Goal: Task Accomplishment & Management: Manage account settings

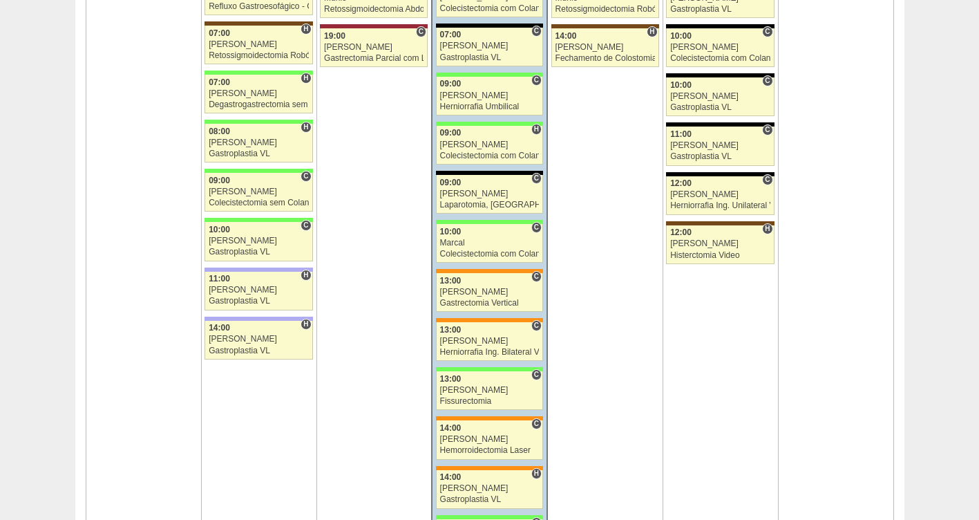
scroll to position [2427, 0]
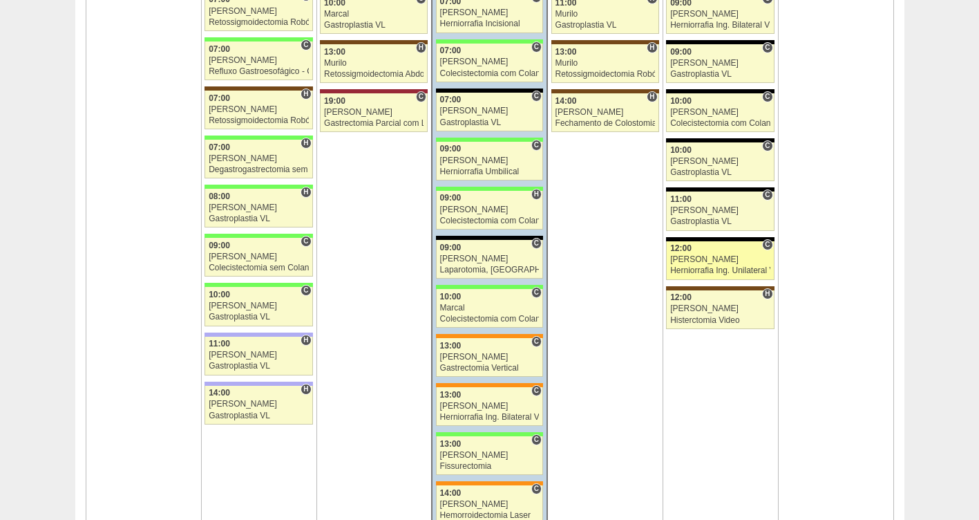
click at [730, 265] on link "88356 Luiz Guilherme C 12:00 Luiz Guilherme Herniorrafia Ing. Unilateral VL Hos…" at bounding box center [720, 260] width 108 height 39
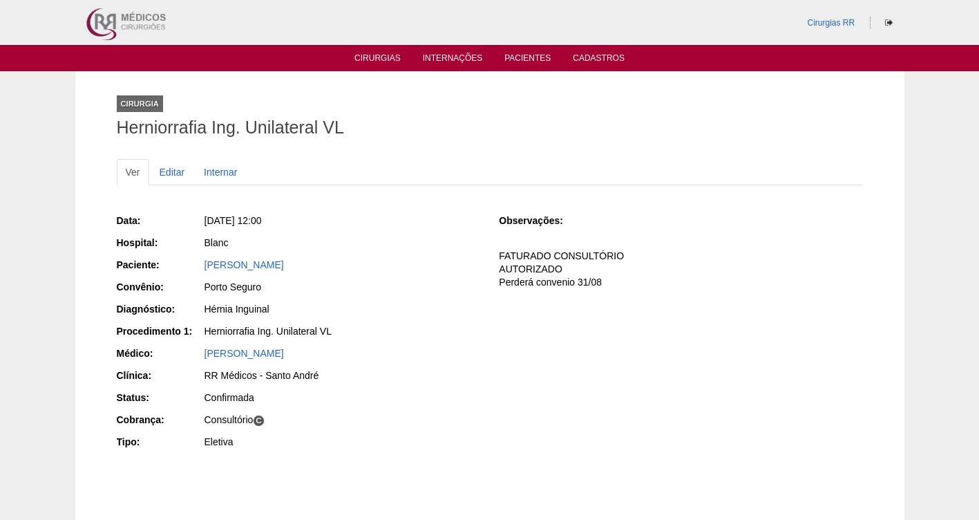
drag, startPoint x: 375, startPoint y: 264, endPoint x: 202, endPoint y: 269, distance: 172.8
click at [202, 269] on div "Paciente: [PERSON_NAME]" at bounding box center [298, 266] width 363 height 17
copy div "Paciente: [PERSON_NAME]"
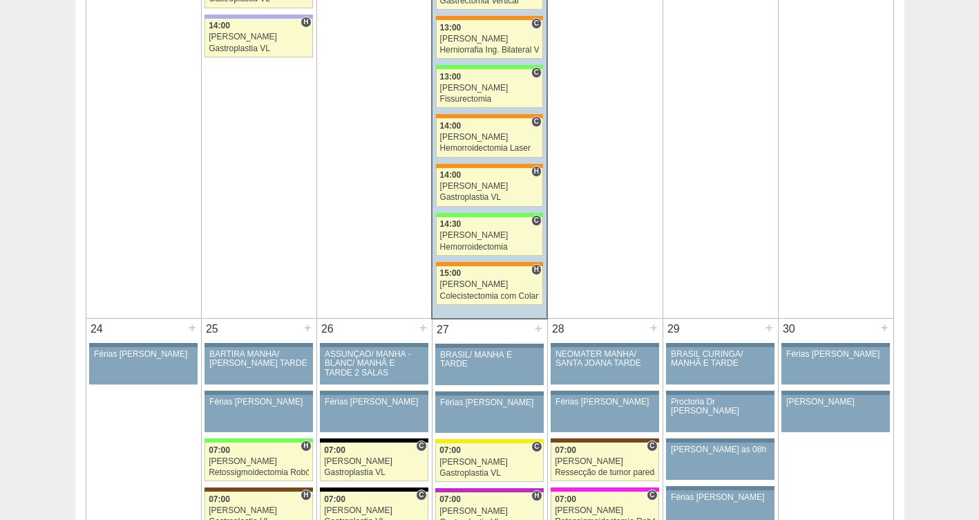
scroll to position [2846, 0]
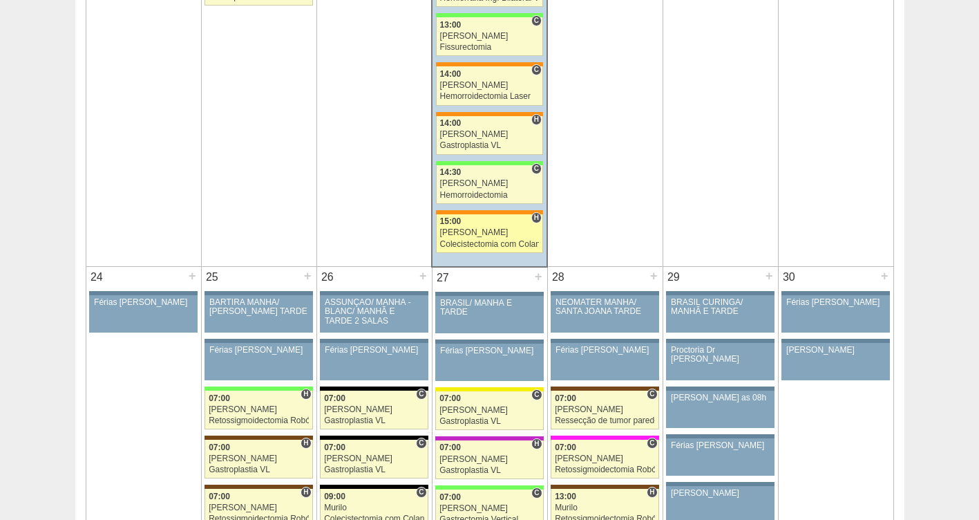
click at [482, 245] on div "Colecistectomia com Colangiografia VL" at bounding box center [490, 244] width 100 height 9
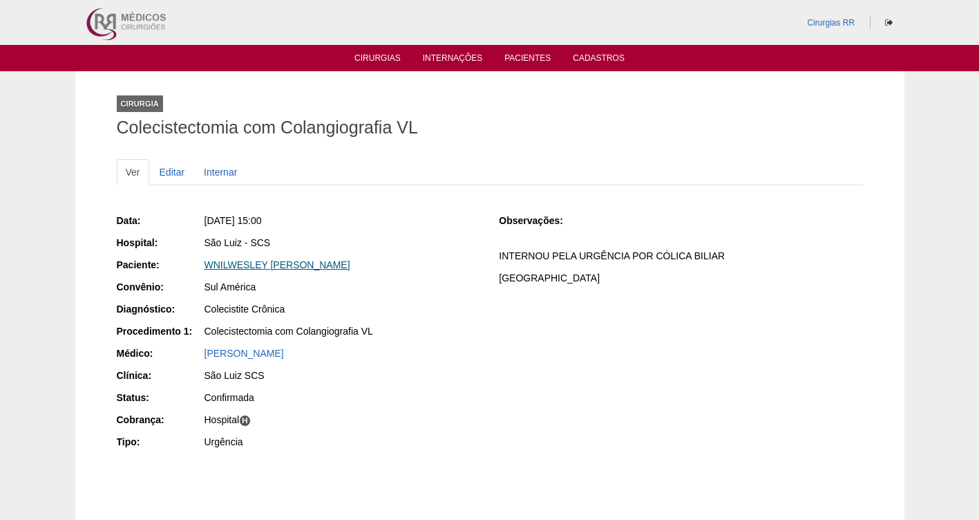
click at [258, 263] on link "WNILWESLEY SAMPAIO MARTINS" at bounding box center [278, 264] width 146 height 11
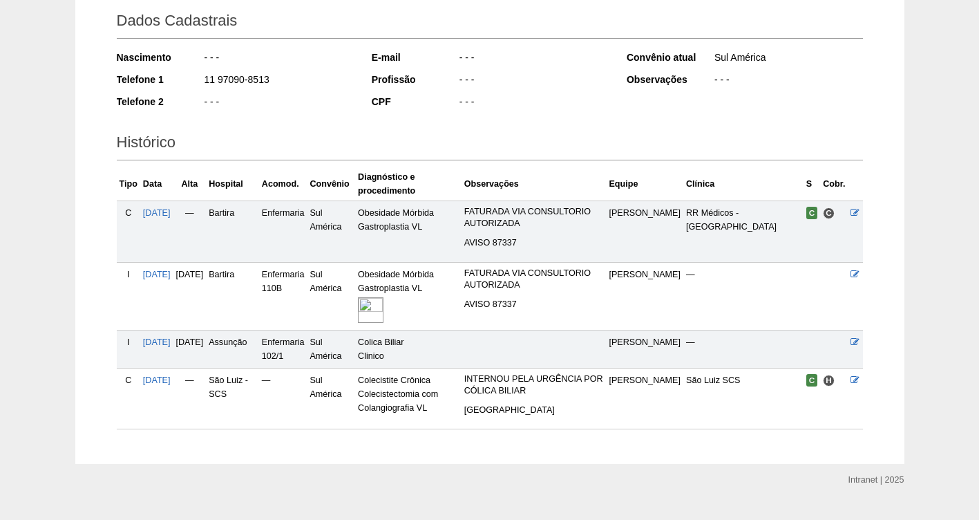
scroll to position [227, 0]
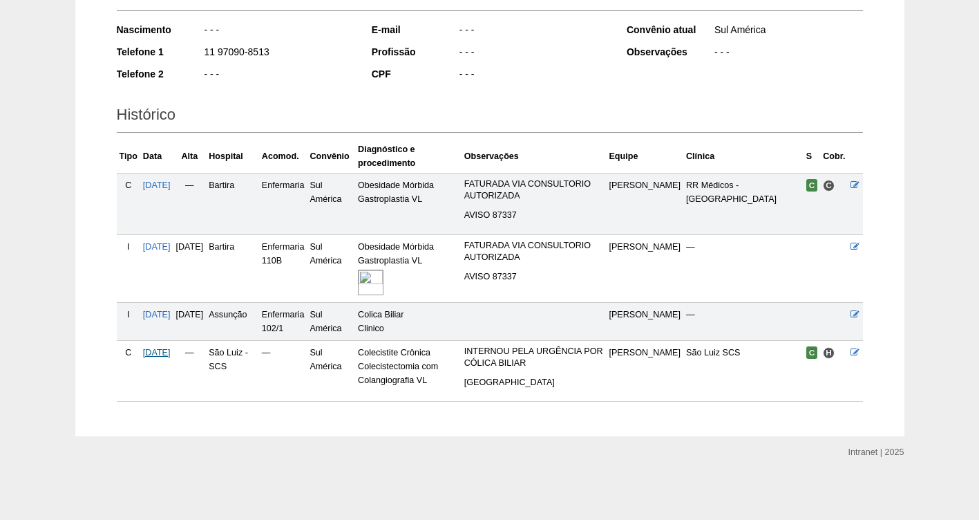
click at [167, 348] on span "20/08/2025" at bounding box center [157, 353] width 28 height 10
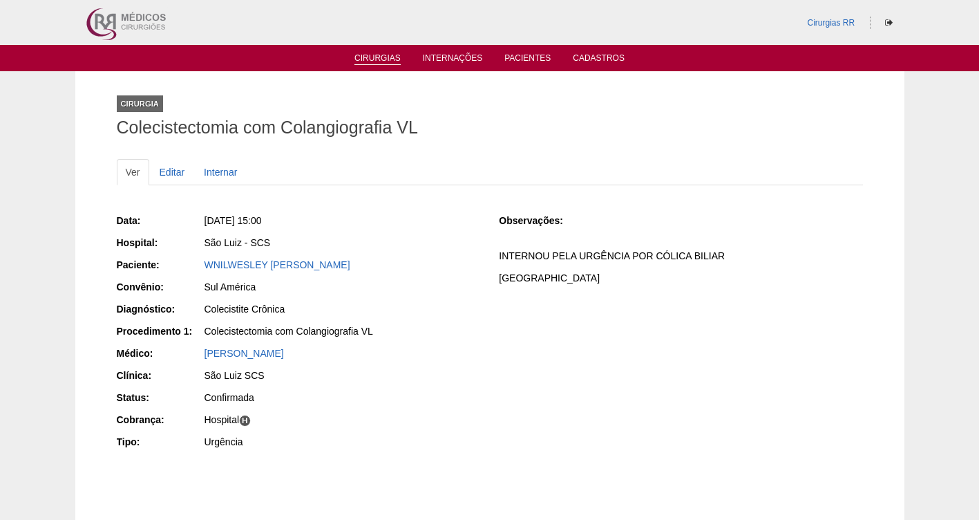
click at [384, 59] on link "Cirurgias" at bounding box center [377, 59] width 46 height 12
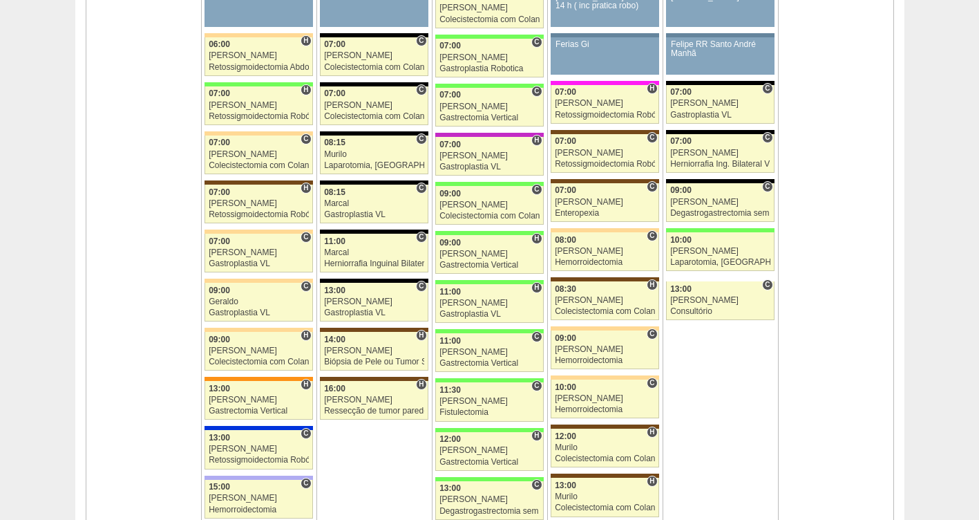
scroll to position [883, 0]
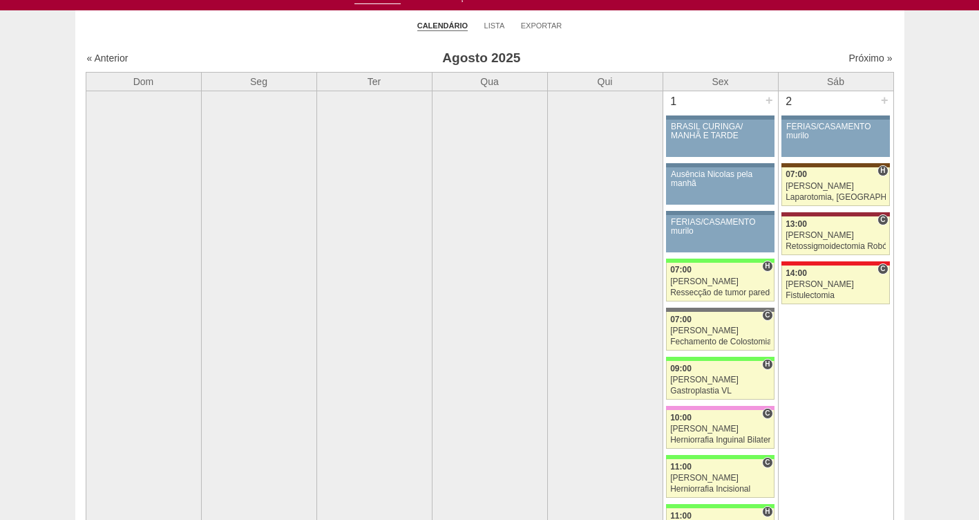
scroll to position [54, 0]
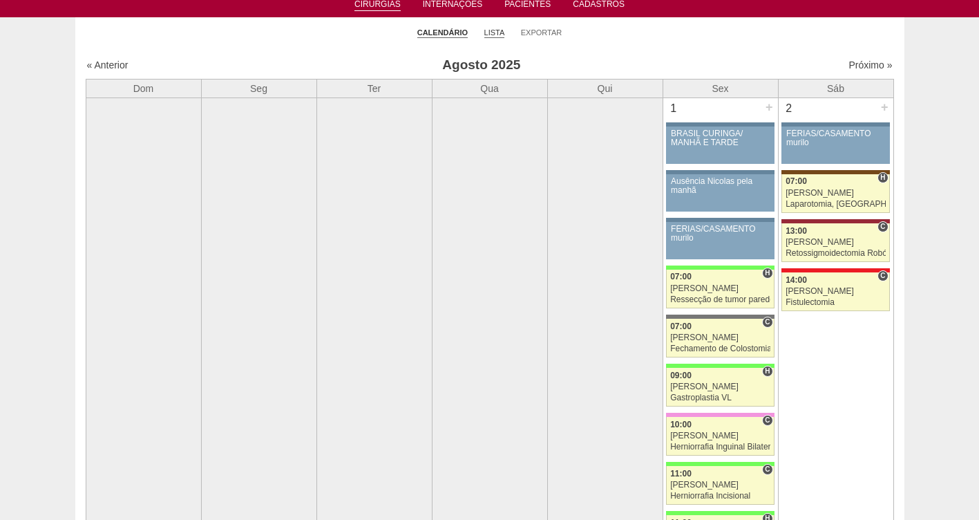
click at [494, 32] on link "Lista" at bounding box center [494, 33] width 21 height 10
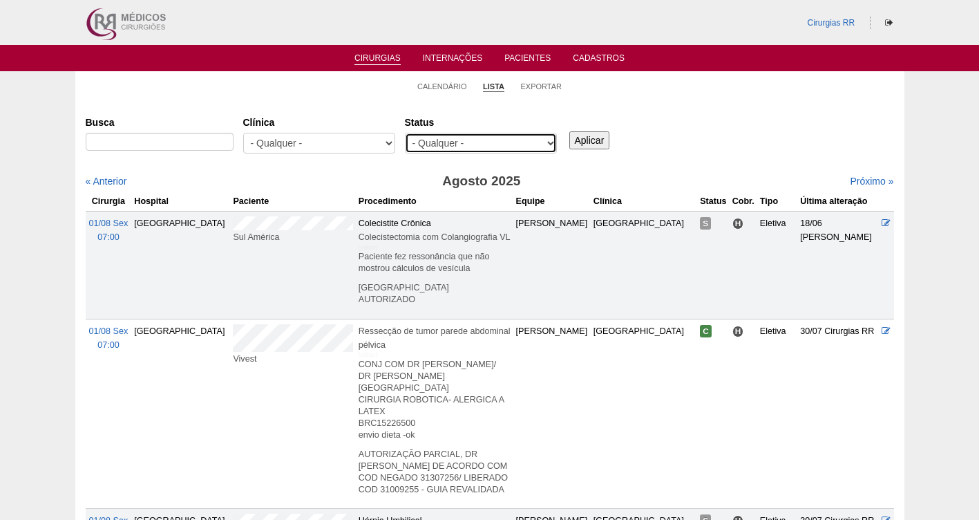
click at [446, 142] on select "- Qualquer - Reservada Confirmada Suspensa Cancelada" at bounding box center [481, 143] width 152 height 21
select select "resr"
click at [405, 133] on select "- Qualquer - Reservada Confirmada Suspensa Cancelada" at bounding box center [481, 143] width 152 height 21
click at [600, 138] on input "Aplicar" at bounding box center [589, 140] width 41 height 18
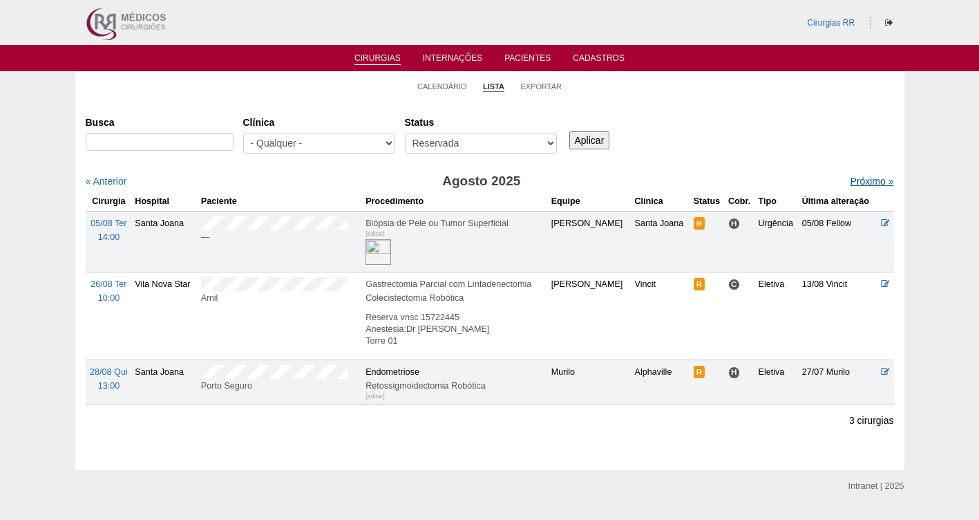
click at [850, 184] on link "Próximo »" at bounding box center [872, 181] width 44 height 11
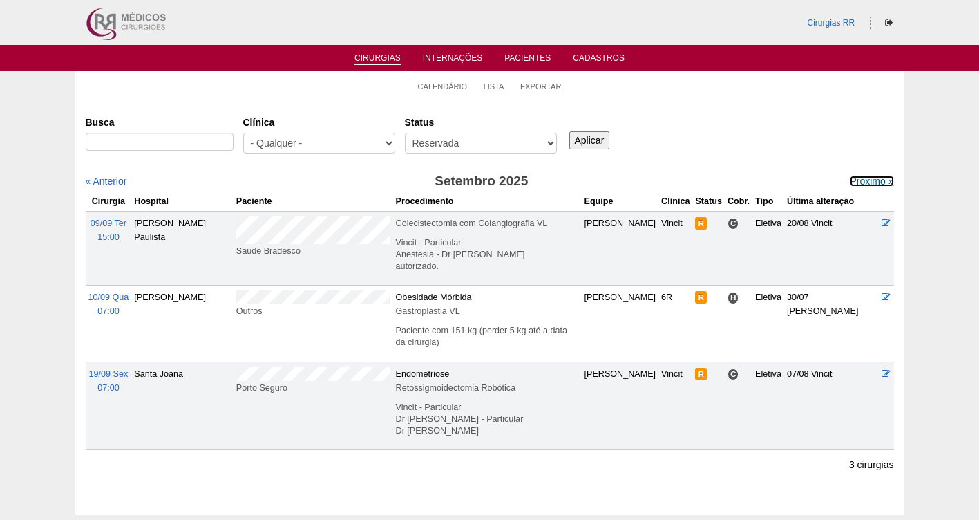
click at [850, 184] on link "Próximo »" at bounding box center [872, 181] width 44 height 11
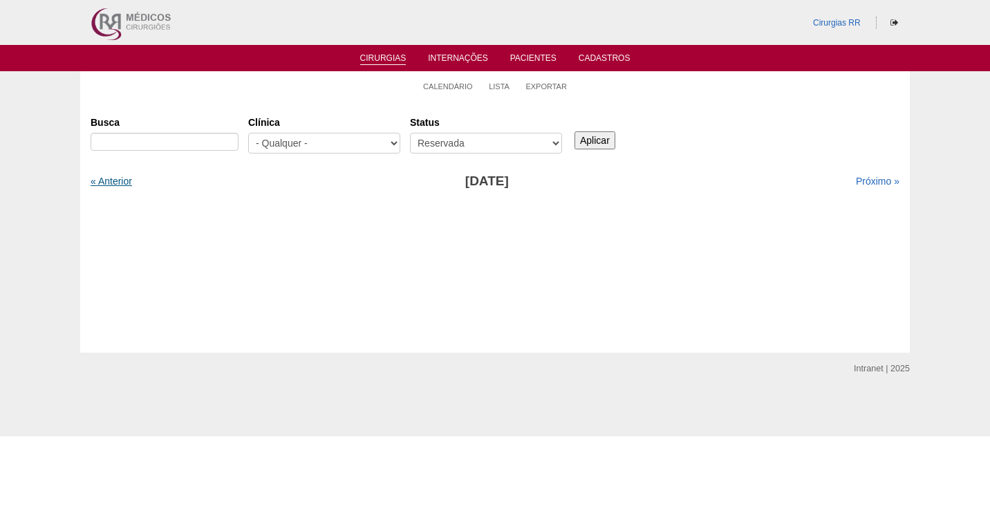
click at [120, 184] on link "« Anterior" at bounding box center [111, 181] width 41 height 11
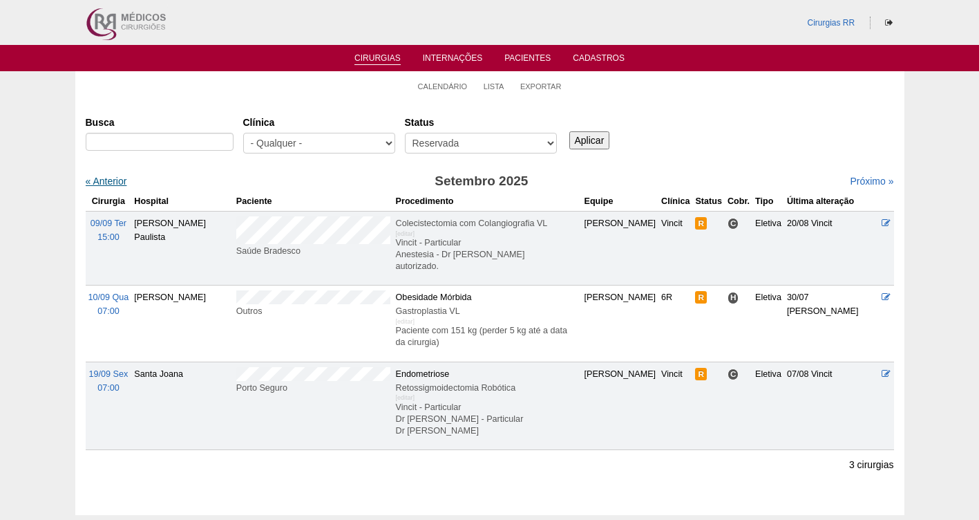
click at [116, 182] on link "« Anterior" at bounding box center [106, 181] width 41 height 11
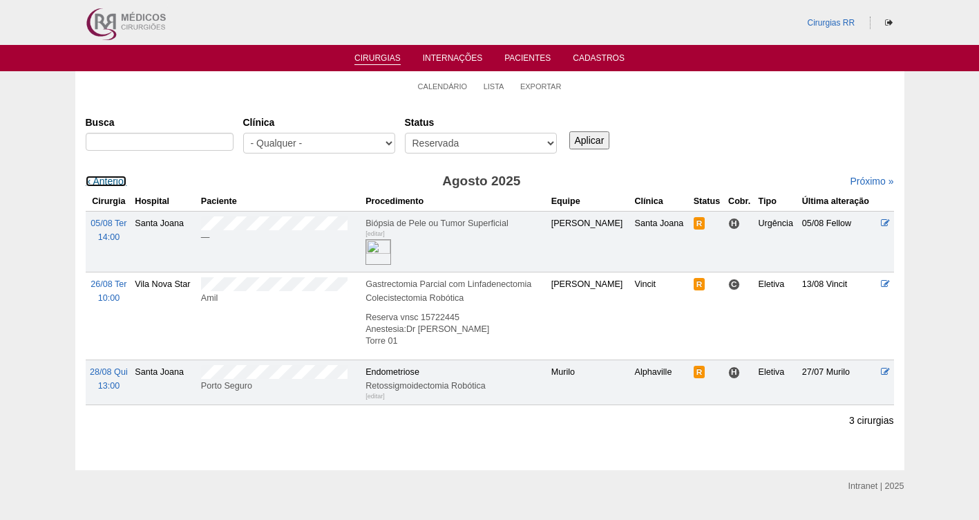
click at [116, 182] on link "« Anterior" at bounding box center [106, 181] width 41 height 11
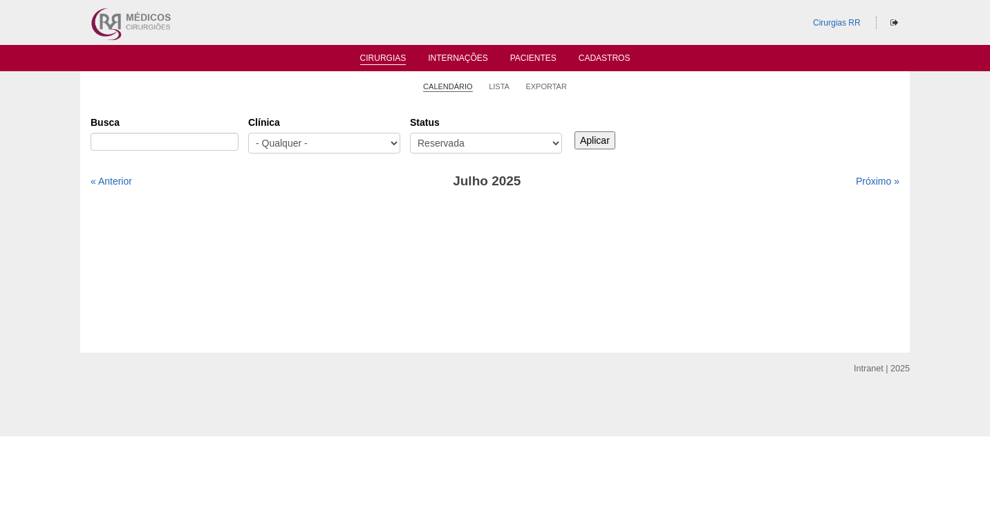
click at [456, 88] on link "Calendário" at bounding box center [448, 87] width 50 height 10
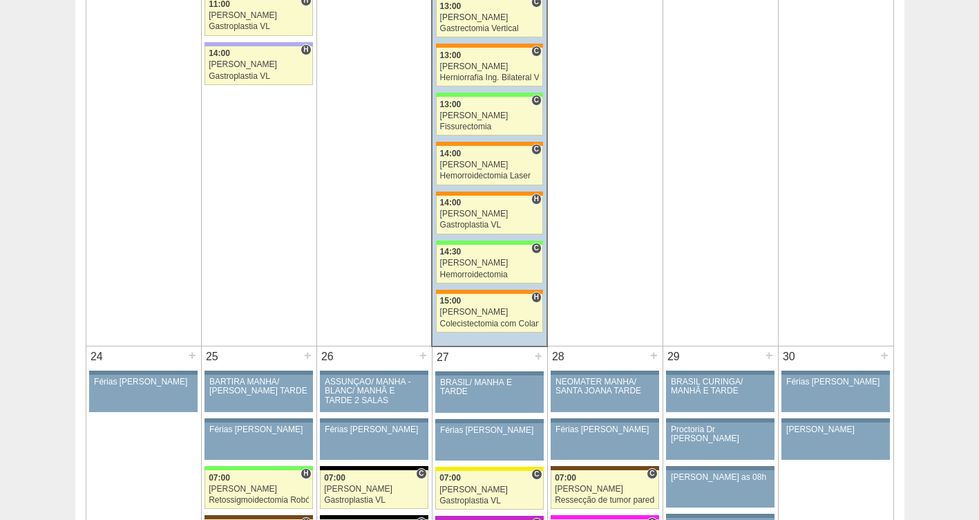
scroll to position [2792, 0]
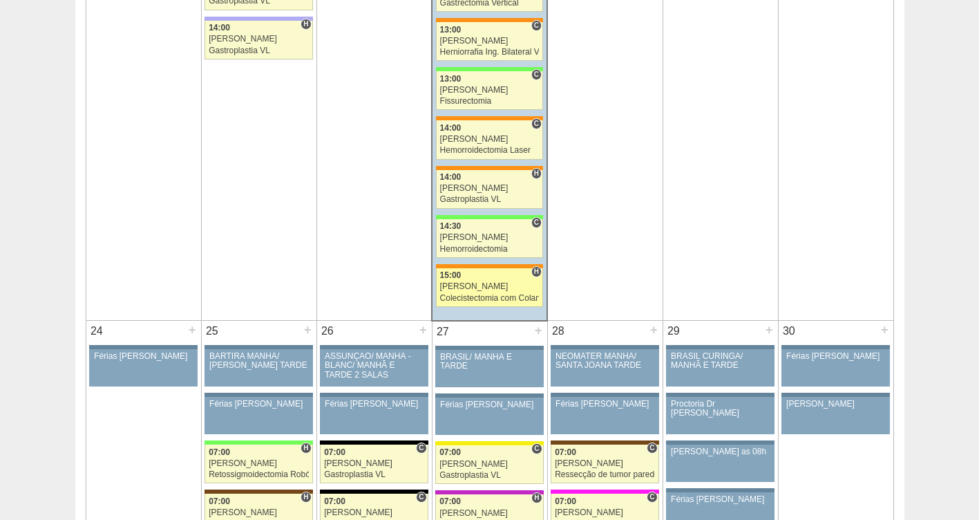
click at [490, 287] on div "[PERSON_NAME]" at bounding box center [490, 286] width 100 height 9
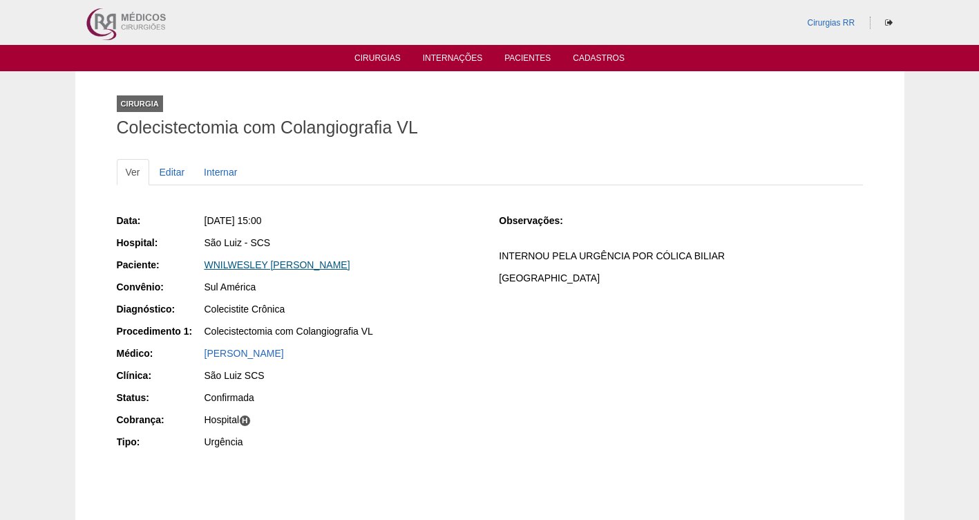
click at [248, 265] on link "WNILWESLEY [PERSON_NAME]" at bounding box center [278, 264] width 146 height 11
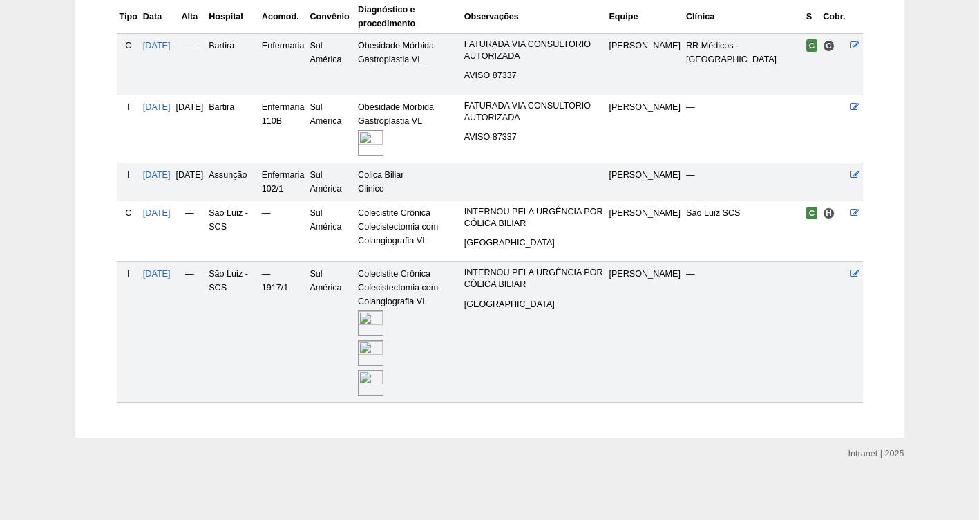
scroll to position [368, 0]
click at [384, 322] on img at bounding box center [371, 322] width 26 height 26
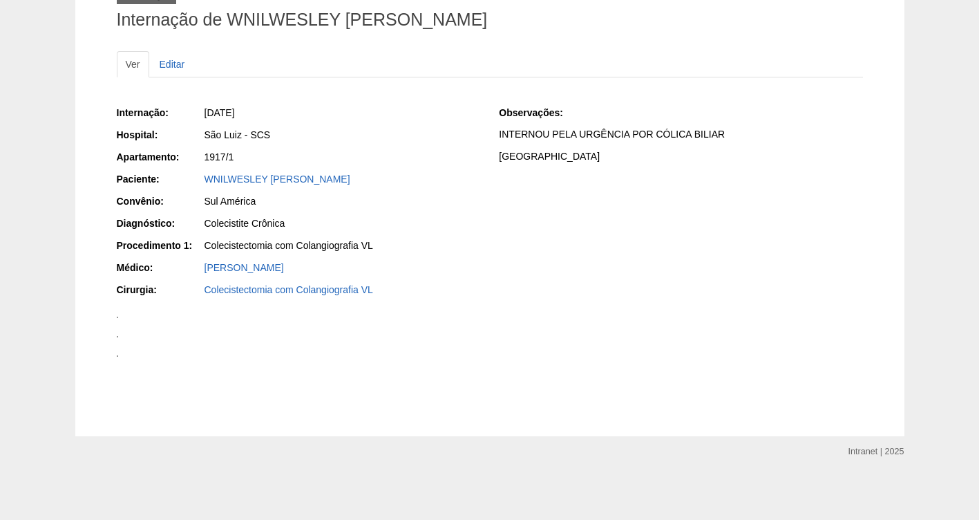
scroll to position [648, 0]
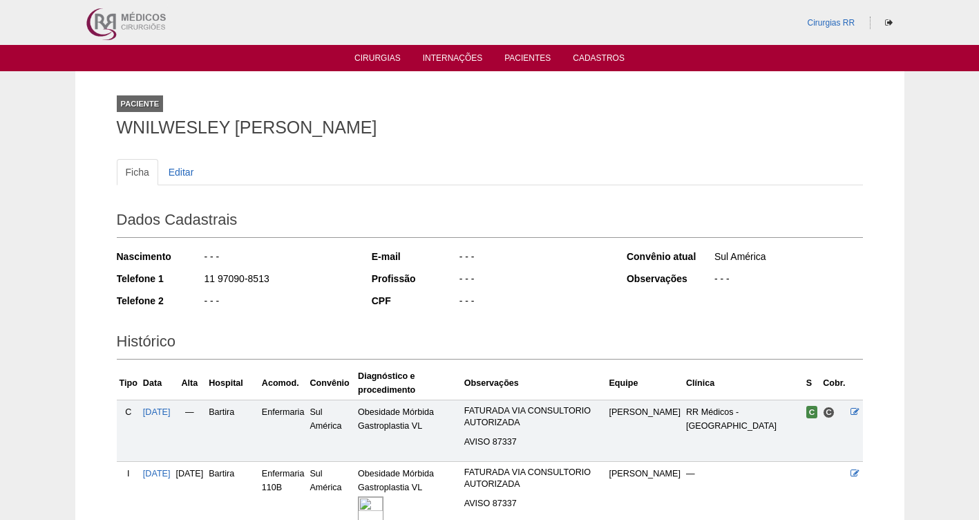
scroll to position [356, 0]
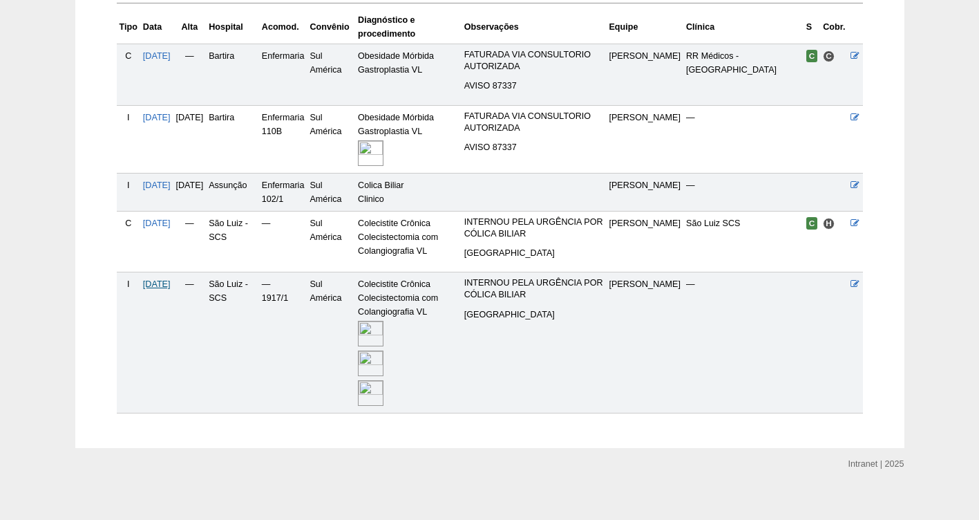
click at [169, 284] on span "[DATE]" at bounding box center [157, 284] width 28 height 10
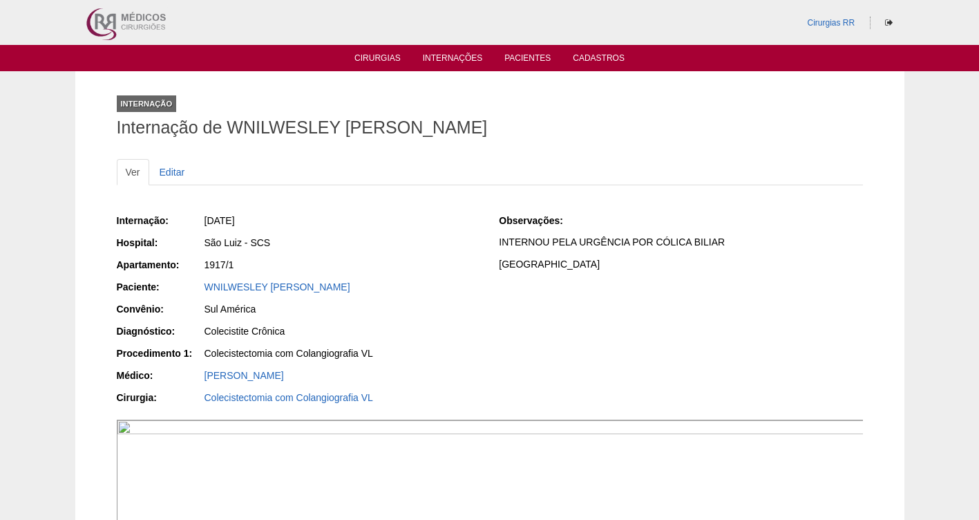
drag, startPoint x: 408, startPoint y: 291, endPoint x: 196, endPoint y: 289, distance: 212.1
click at [196, 289] on div "Paciente: WNILWESLEY SAMPAIO MARTINS" at bounding box center [298, 288] width 363 height 17
copy div "Paciente: WNILWESLEY SAMPAIO MARTINS"
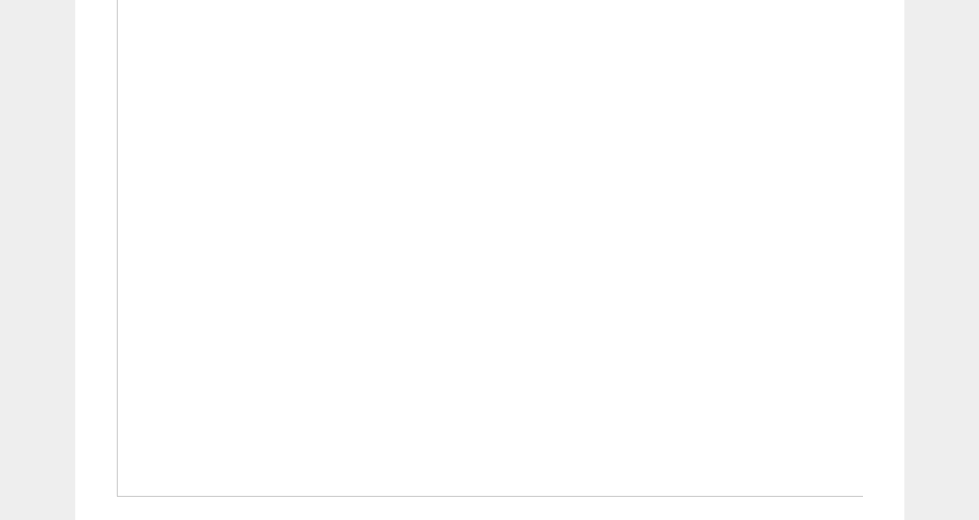
scroll to position [1170, 0]
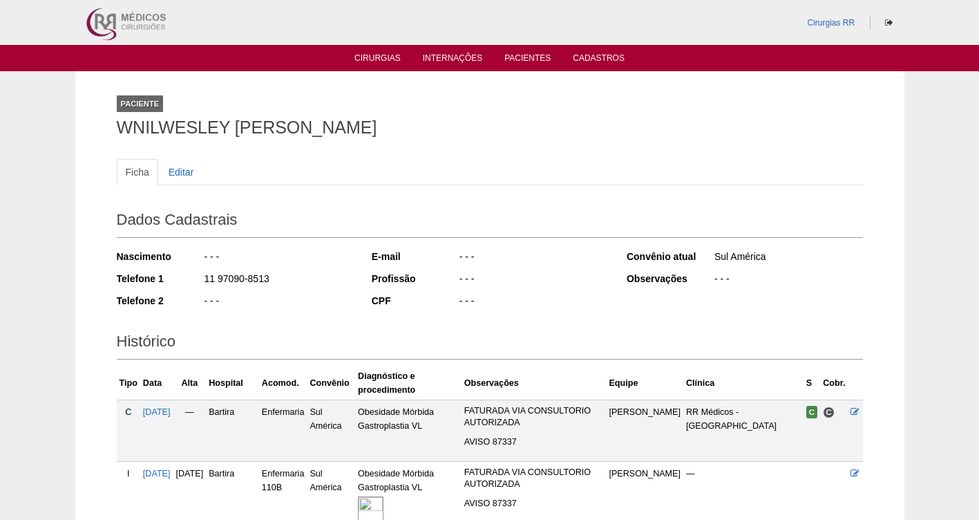
scroll to position [356, 0]
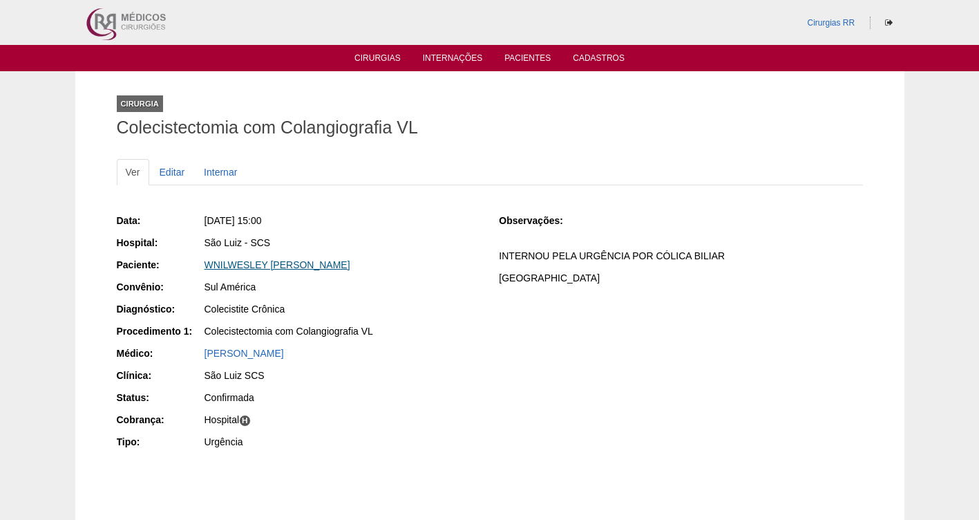
click at [290, 265] on link "WNILWESLEY [PERSON_NAME]" at bounding box center [278, 264] width 146 height 11
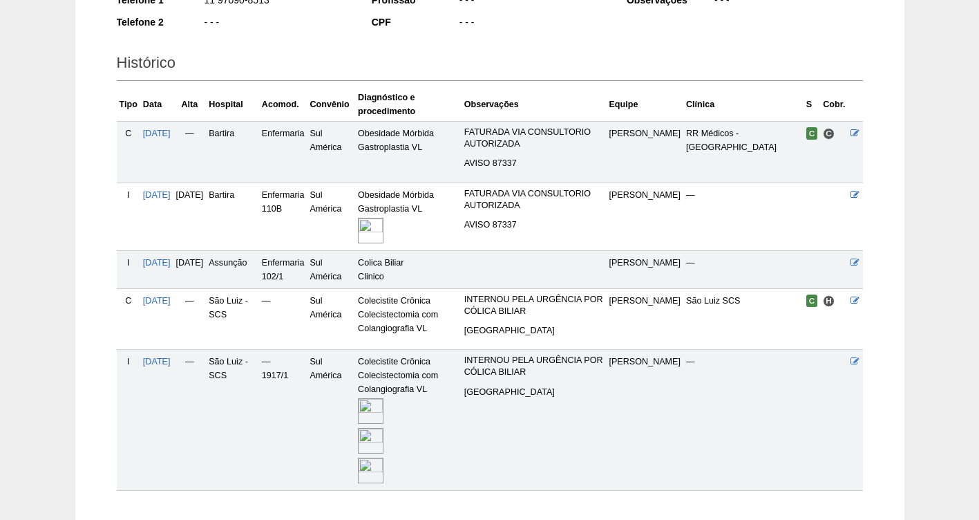
scroll to position [277, 0]
click at [384, 440] on img at bounding box center [371, 442] width 26 height 26
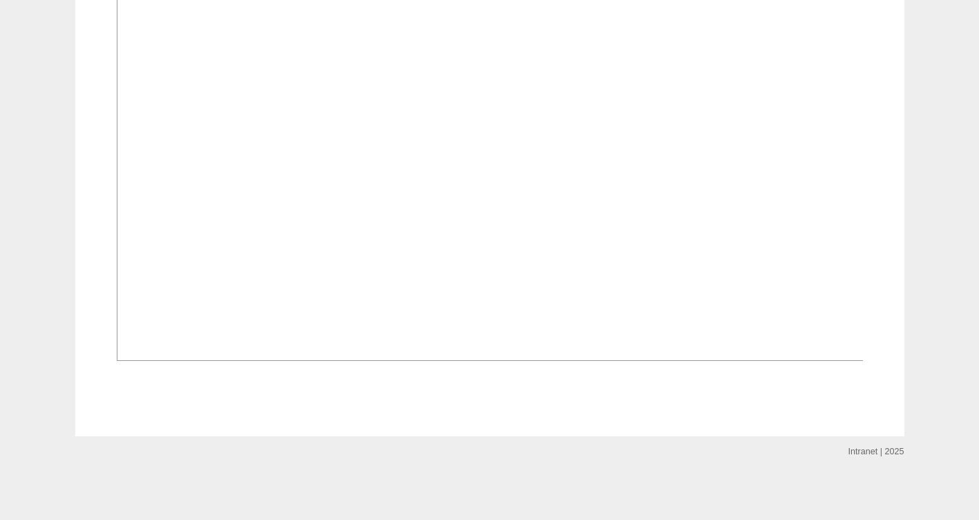
scroll to position [2380, 0]
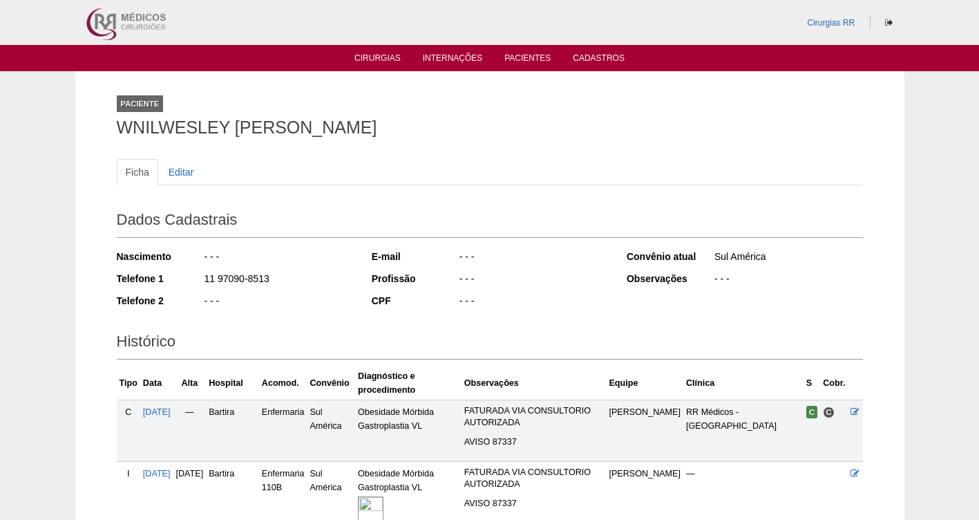
scroll to position [276, 0]
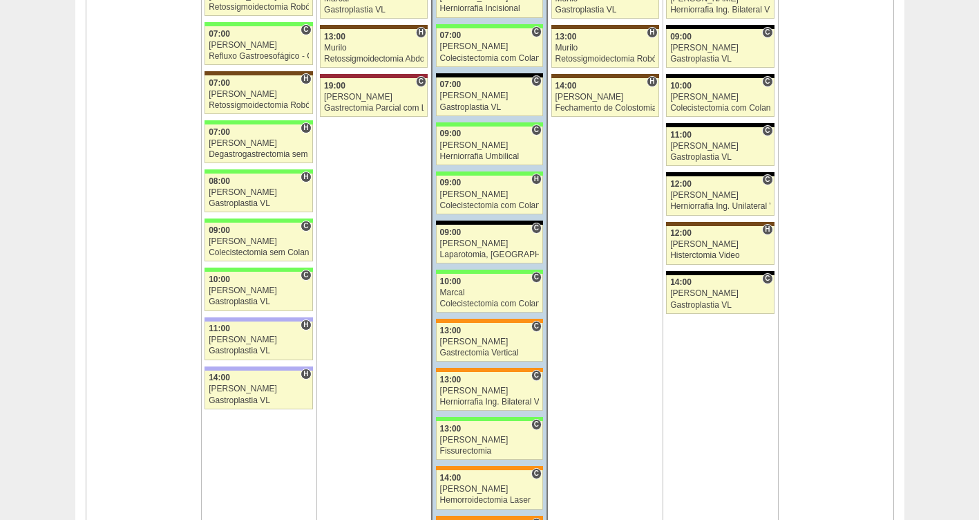
scroll to position [2403, 0]
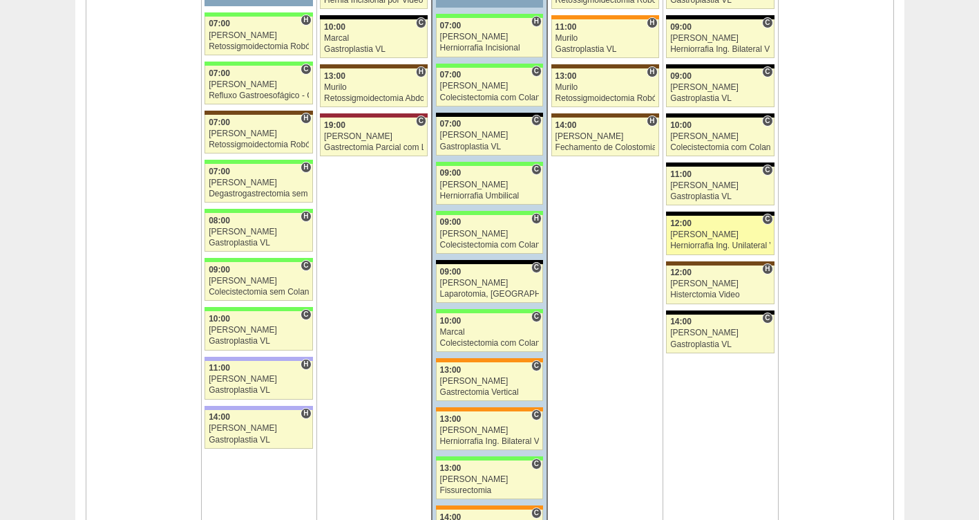
click at [702, 238] on div "[PERSON_NAME]" at bounding box center [720, 234] width 100 height 9
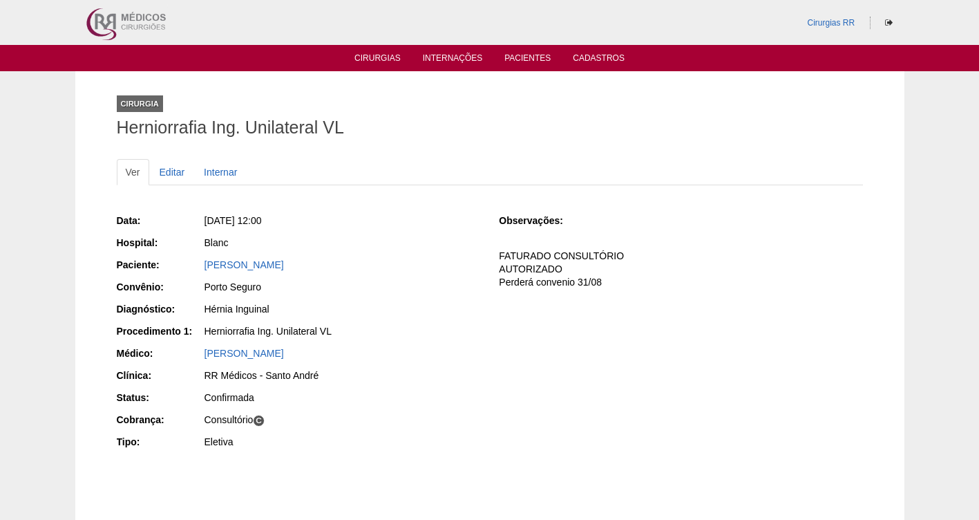
drag, startPoint x: 371, startPoint y: 265, endPoint x: 164, endPoint y: 272, distance: 206.7
click at [164, 272] on div "Paciente: [PERSON_NAME]" at bounding box center [298, 266] width 363 height 17
copy link "[PERSON_NAME]"
click at [169, 175] on link "Editar" at bounding box center [173, 172] width 44 height 26
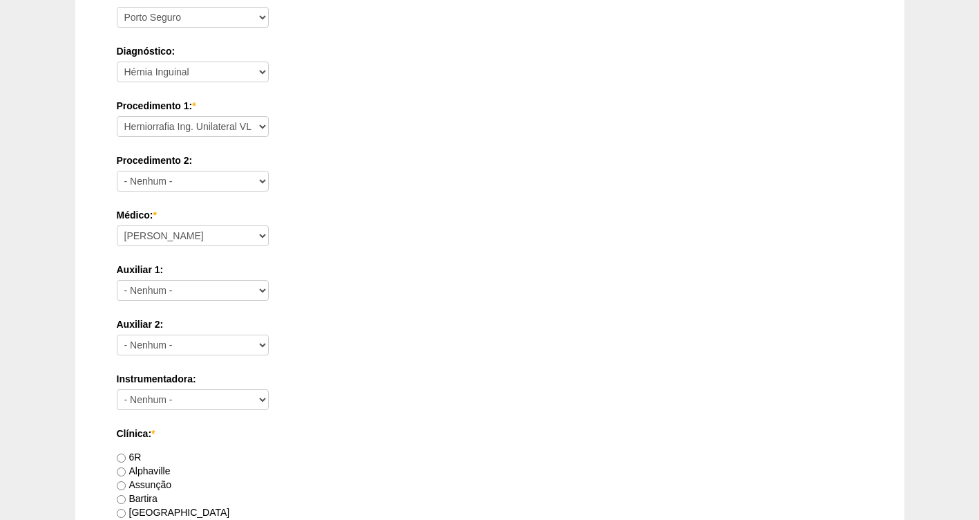
scroll to position [1137, 0]
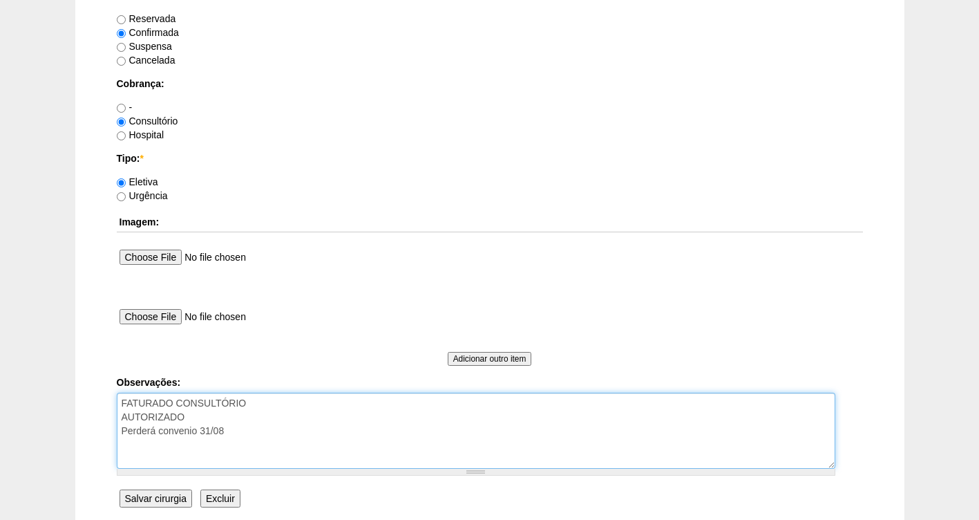
click at [313, 428] on textarea "FATURADO CONSULTÓRIO AUTORIZADO Perderá convenio 31/08" at bounding box center [476, 430] width 719 height 76
type textarea "FATURADO CONSULTÓRIO AUTORIZADO Perderá convenio 31/08 aviso para o paciente in…"
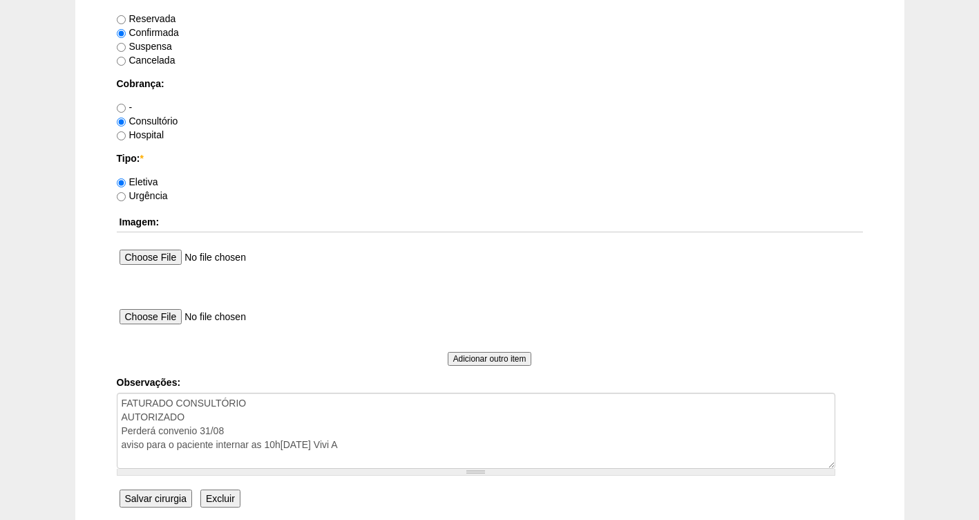
click at [176, 493] on input "Salvar cirurgia" at bounding box center [156, 498] width 73 height 18
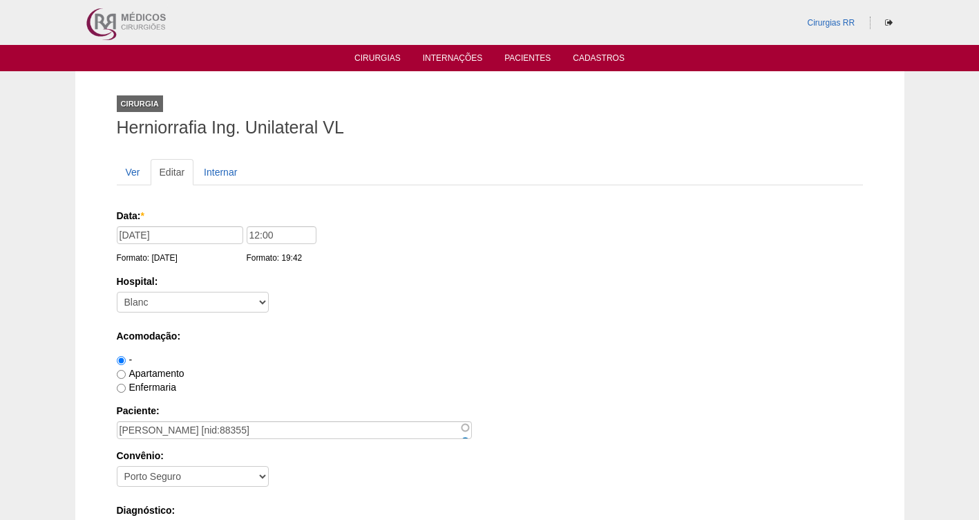
scroll to position [1136, 0]
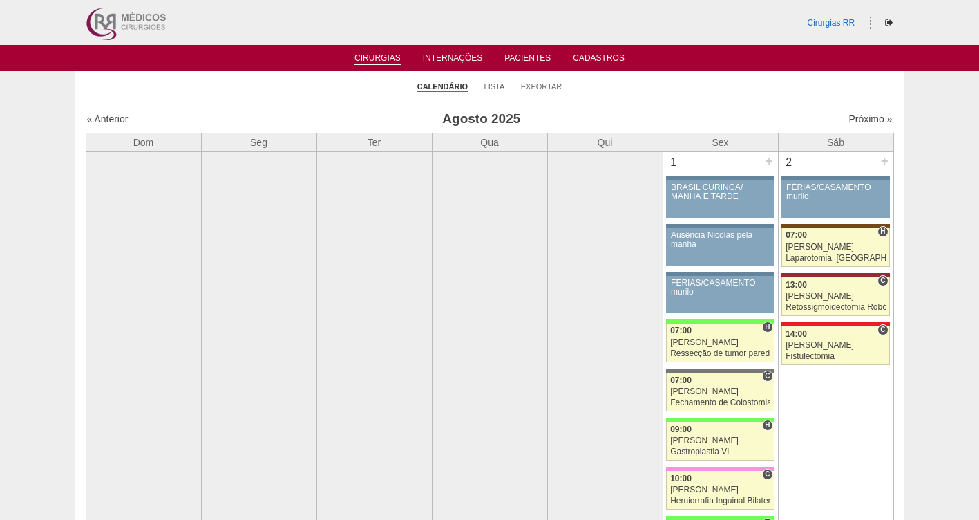
scroll to position [2403, 0]
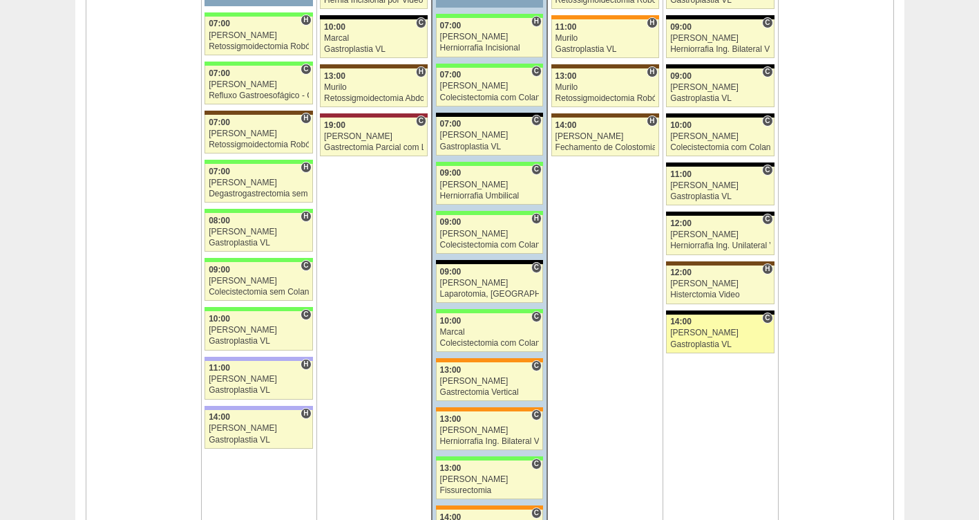
click at [688, 340] on div "Gastroplastia VL" at bounding box center [720, 344] width 100 height 9
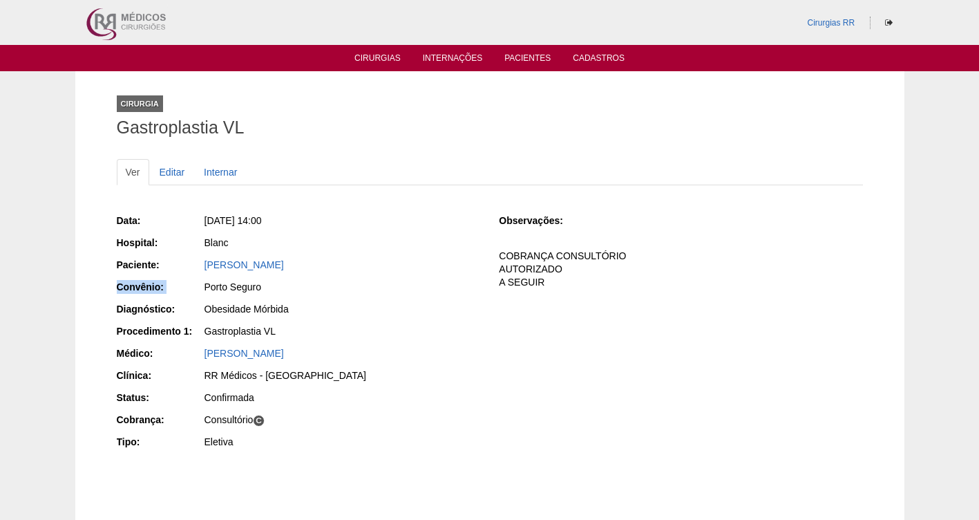
drag, startPoint x: 321, startPoint y: 267, endPoint x: 193, endPoint y: 275, distance: 128.1
click at [193, 275] on div "Data: Sex, 22/08/2025 - 14:00 Hospital: Blanc Paciente: Amanda Alves Felinto Co…" at bounding box center [298, 333] width 363 height 248
copy div "Convênio:"
drag, startPoint x: 478, startPoint y: 339, endPoint x: 451, endPoint y: 332, distance: 27.8
click at [477, 337] on div "Gastroplastia VL" at bounding box center [341, 332] width 277 height 17
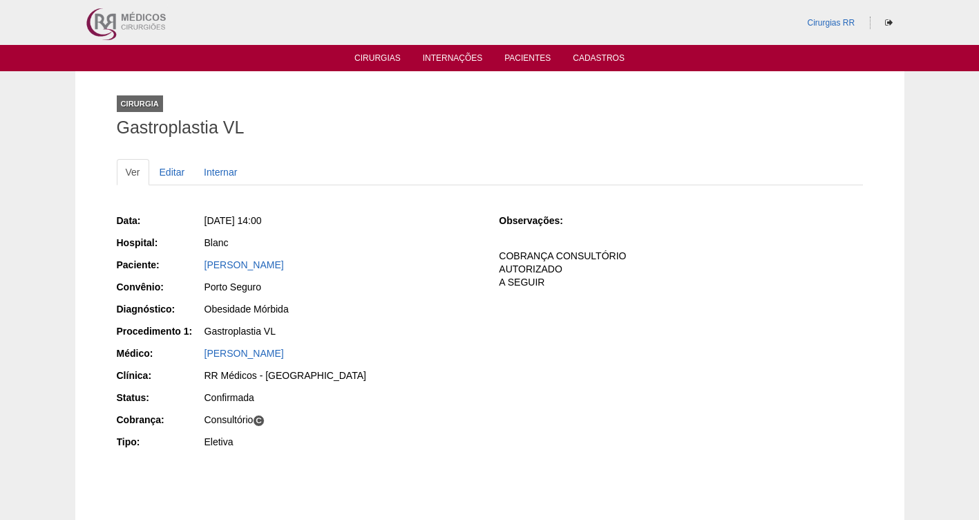
drag, startPoint x: 348, startPoint y: 272, endPoint x: 180, endPoint y: 274, distance: 167.9
click at [180, 274] on div "Paciente: Amanda Alves Felinto" at bounding box center [298, 266] width 363 height 17
copy link "Amanda Alves Felinto"
click at [169, 176] on link "Editar" at bounding box center [173, 172] width 44 height 26
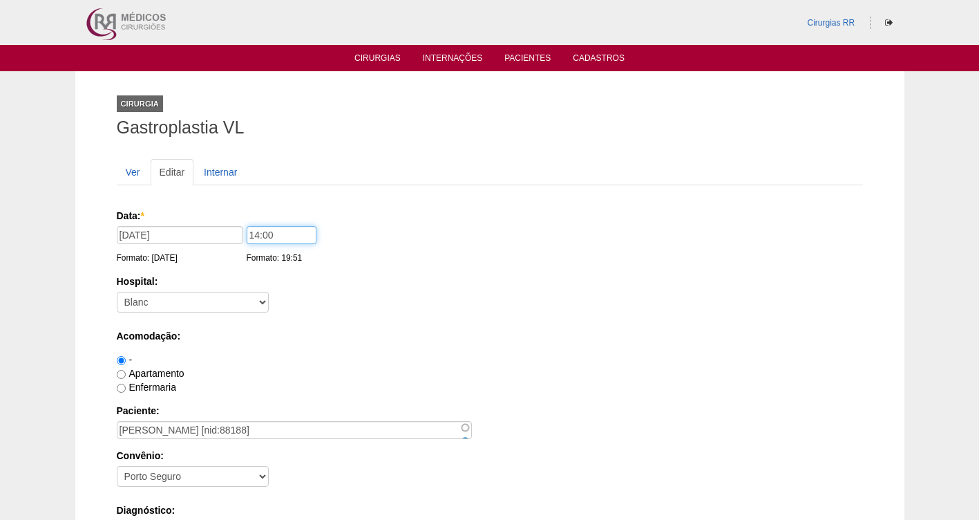
click at [284, 236] on input "14:00" at bounding box center [282, 235] width 70 height 18
click at [292, 236] on input "13" at bounding box center [282, 235] width 70 height 18
click at [304, 234] on input "13" at bounding box center [282, 235] width 70 height 18
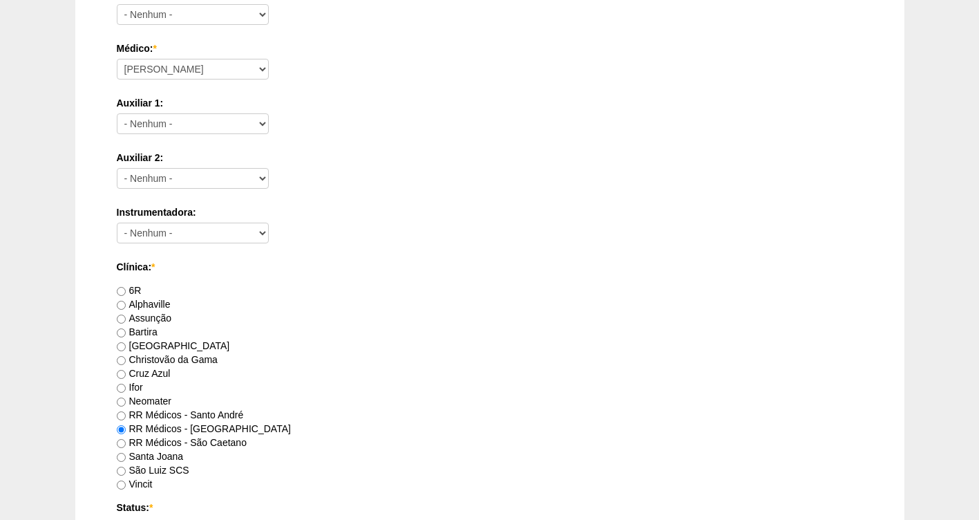
scroll to position [1261, 0]
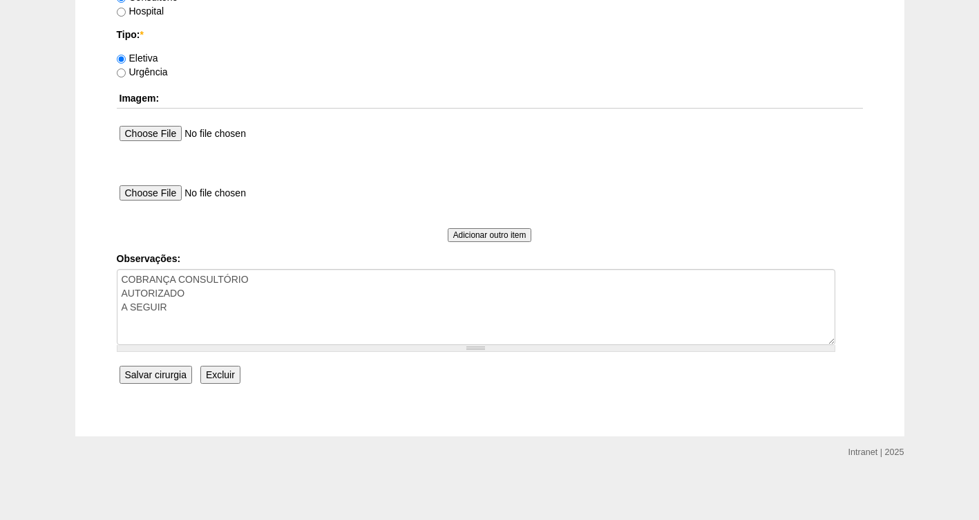
type input "13:45"
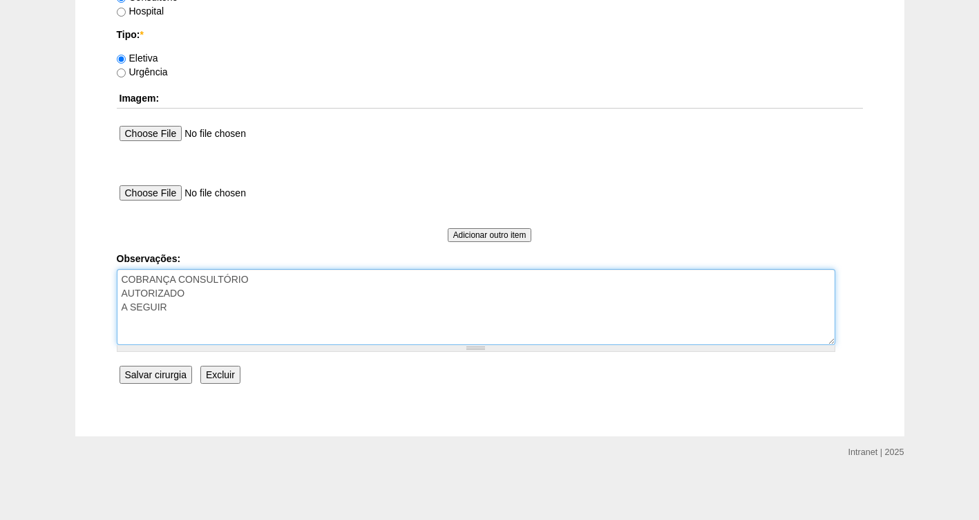
click at [225, 316] on textarea "COBRANÇA CONSULTÓRIO AUTORIZADO A SEGUIR" at bounding box center [476, 307] width 719 height 76
click at [145, 332] on textarea "COBRANÇA CONSULTÓRIO AUTORIZADO A SEGUIR" at bounding box center [476, 307] width 719 height 76
click at [182, 307] on textarea "COBRANÇA CONSULTÓRIO AUTORIZADO A SEGUIR" at bounding box center [476, 307] width 719 height 76
click at [493, 325] on textarea "COBRANÇA CONSULTÓRIO AUTORIZADO A SEGUIR" at bounding box center [476, 307] width 719 height 76
type textarea "COBRANÇA CONSULTÓRIO AUTORIZADO A SEGUIR aviso para a paciente internar as 11:3…"
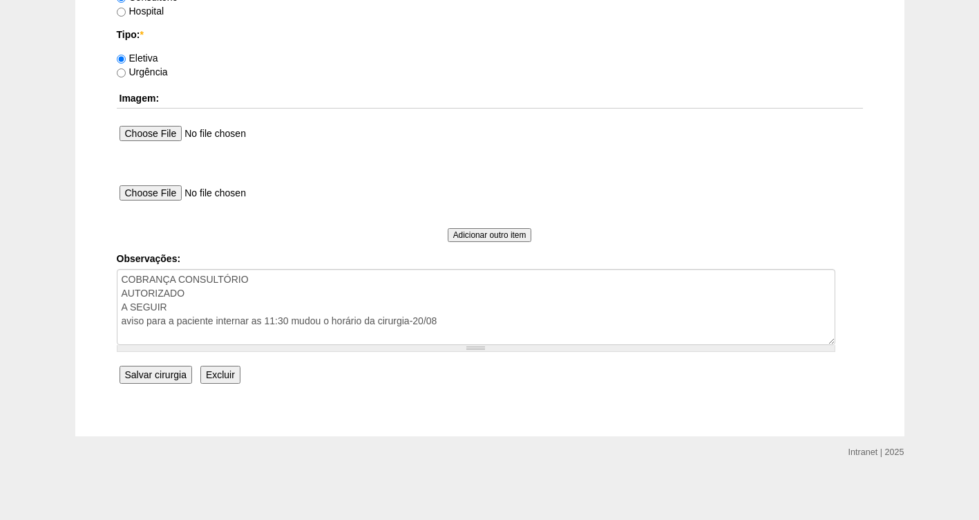
click at [168, 372] on input "Salvar cirurgia" at bounding box center [156, 375] width 73 height 18
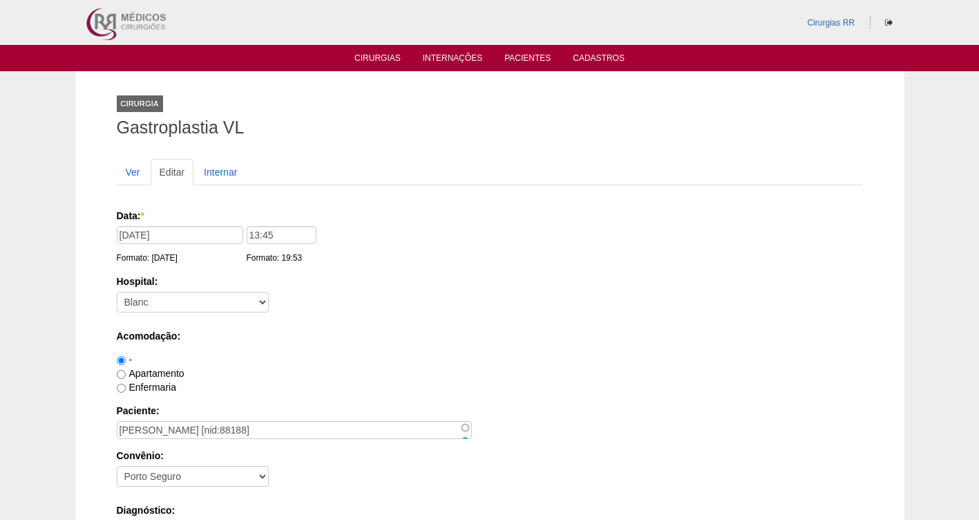
scroll to position [1261, 0]
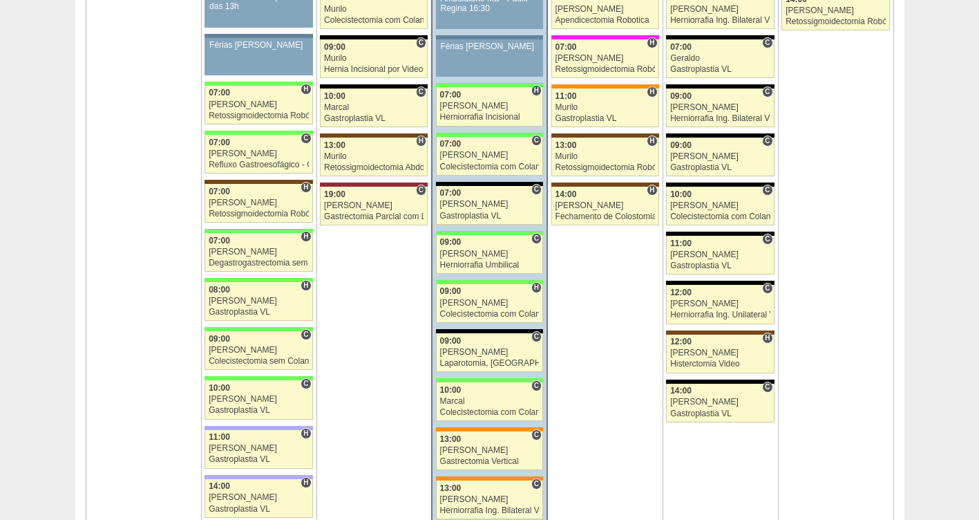
scroll to position [2340, 0]
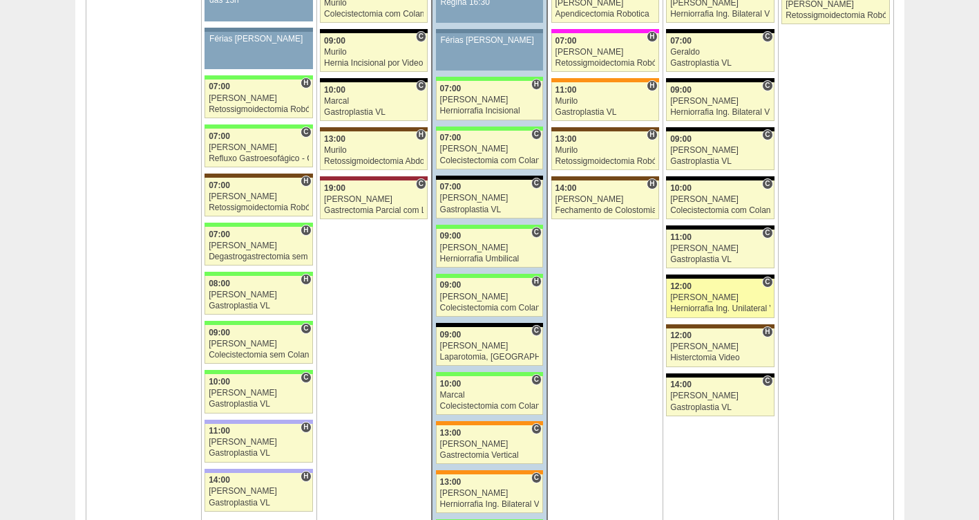
click at [698, 309] on div "Herniorrafia Ing. Unilateral VL" at bounding box center [720, 308] width 100 height 9
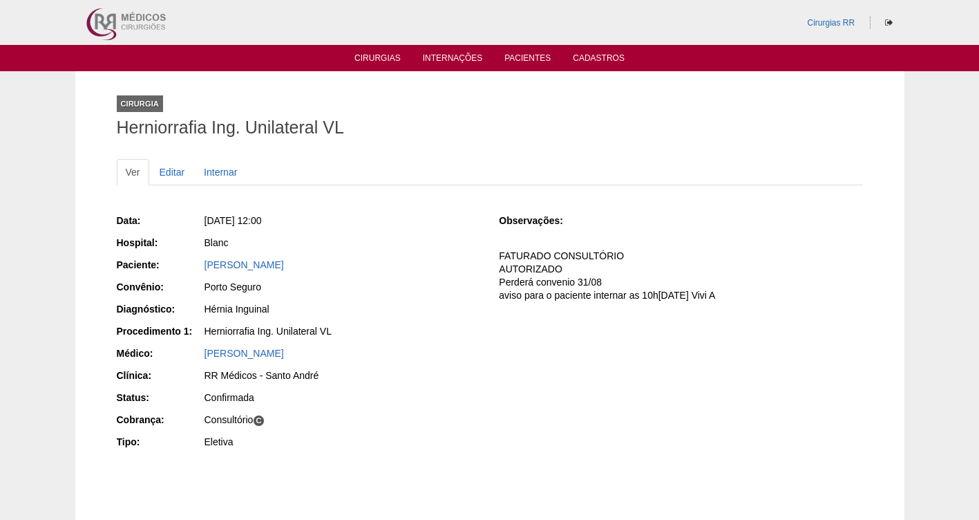
drag, startPoint x: 398, startPoint y: 262, endPoint x: 196, endPoint y: 261, distance: 201.8
click at [196, 261] on div "Paciente: [PERSON_NAME]" at bounding box center [298, 266] width 363 height 17
copy div "Paciente: [PERSON_NAME]"
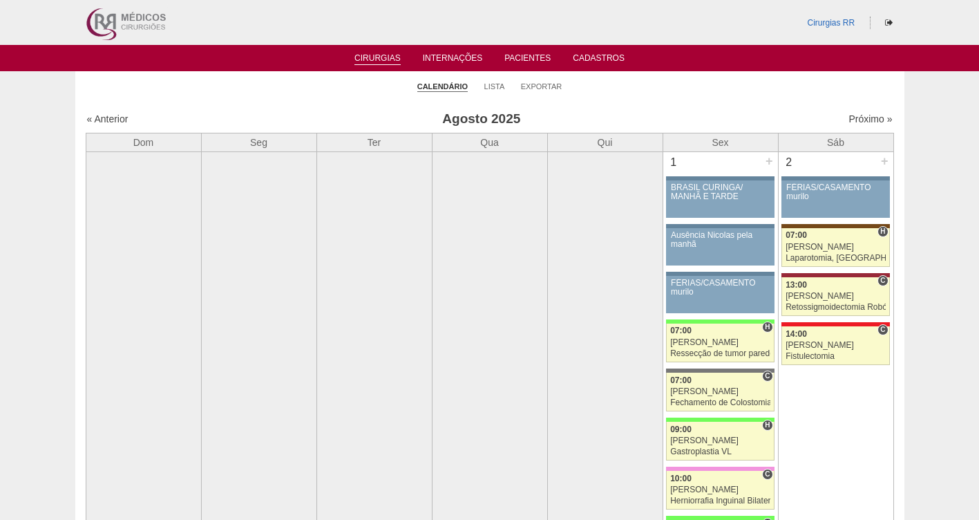
scroll to position [2340, 0]
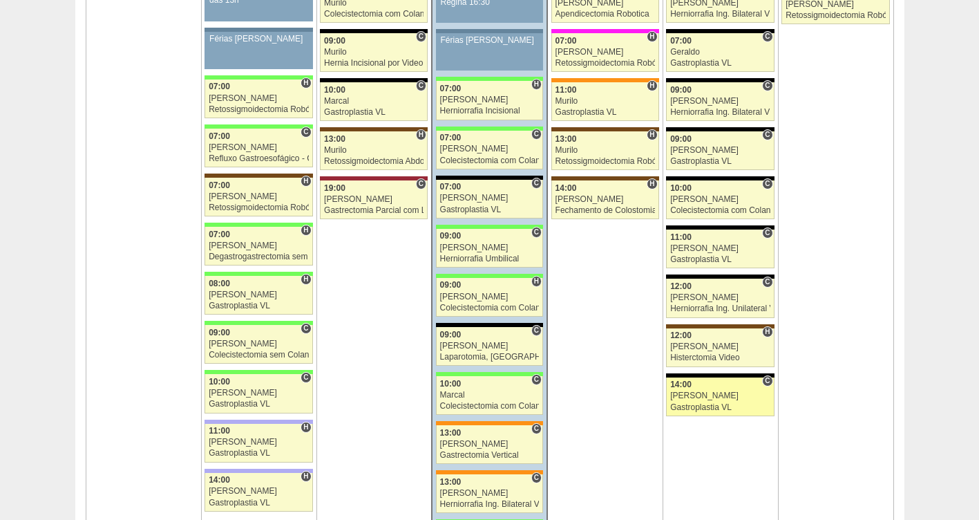
click at [719, 391] on div "[PERSON_NAME]" at bounding box center [720, 395] width 100 height 9
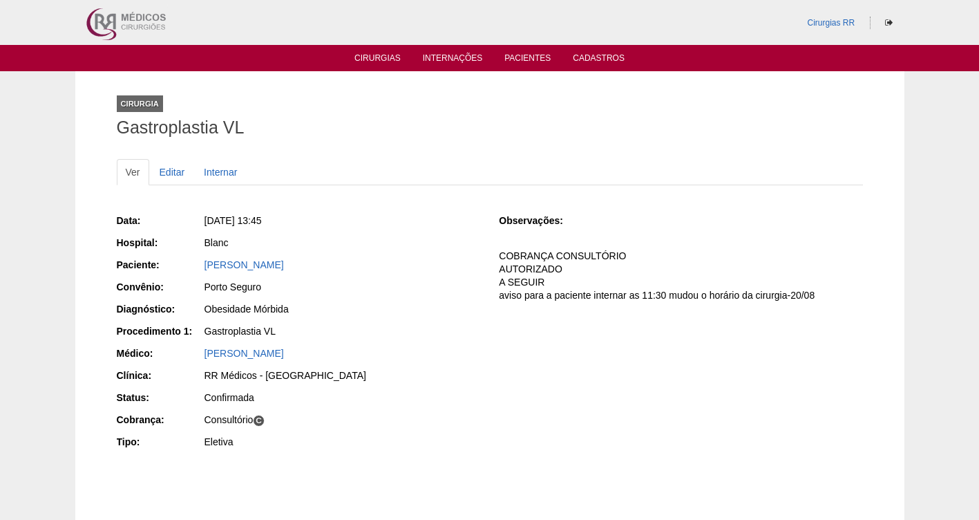
drag, startPoint x: 357, startPoint y: 261, endPoint x: 193, endPoint y: 267, distance: 163.9
click at [193, 267] on div "Paciente: [PERSON_NAME]" at bounding box center [298, 266] width 363 height 17
copy div "Paciente: [PERSON_NAME]"
click at [365, 51] on ul "Cirurgias Internações Pacientes Cadastros" at bounding box center [489, 58] width 979 height 26
click at [371, 55] on link "Cirurgias" at bounding box center [377, 59] width 46 height 12
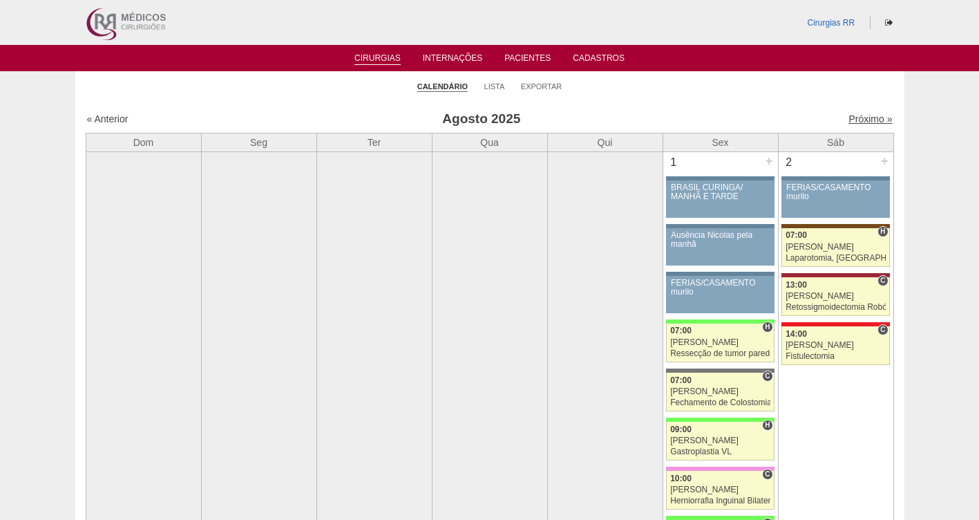
click at [854, 124] on link "Próximo »" at bounding box center [871, 118] width 44 height 11
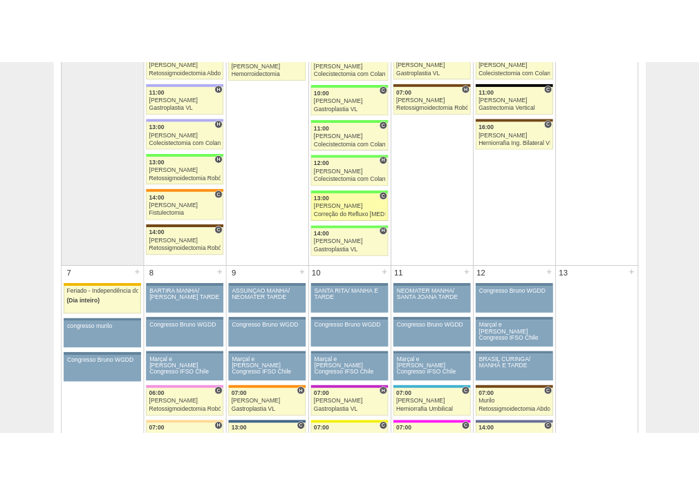
scroll to position [415, 0]
